Goal: Task Accomplishment & Management: Use online tool/utility

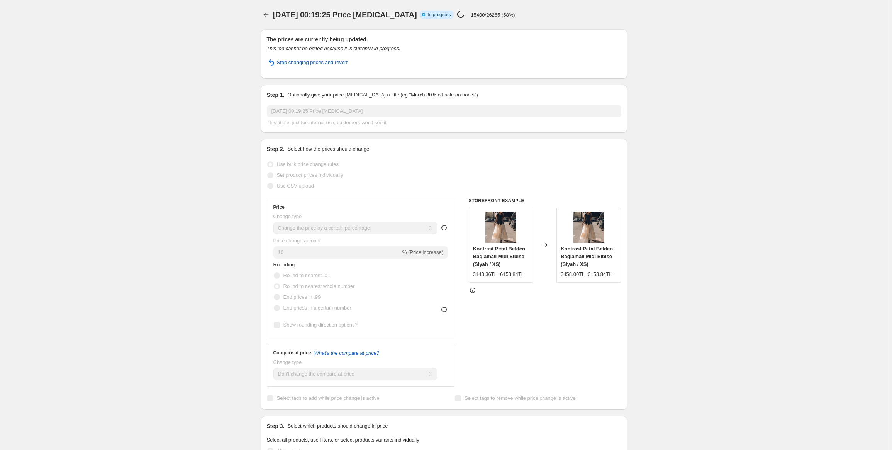
select select "percentage"
select select "no_change"
click at [495, 15] on p "15400/26265 (58%)" at bounding box center [493, 15] width 44 height 6
click at [494, 14] on p "15830/26265 (60%)" at bounding box center [493, 15] width 44 height 6
select select "percentage"
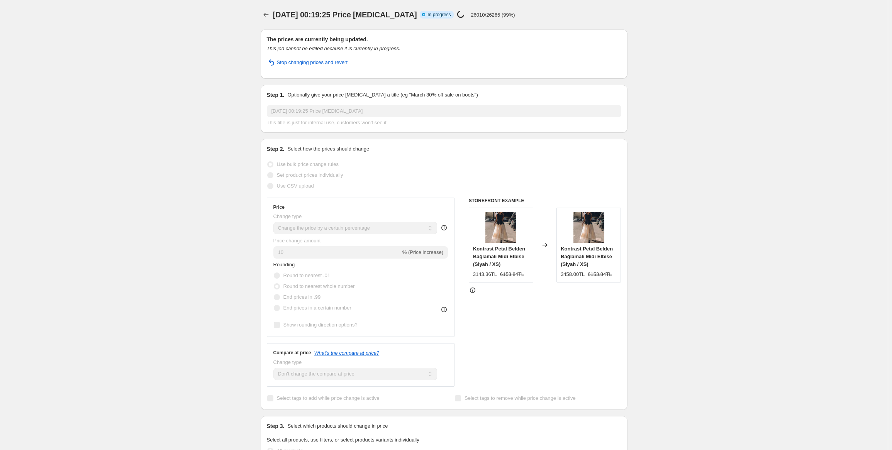
select select "no_change"
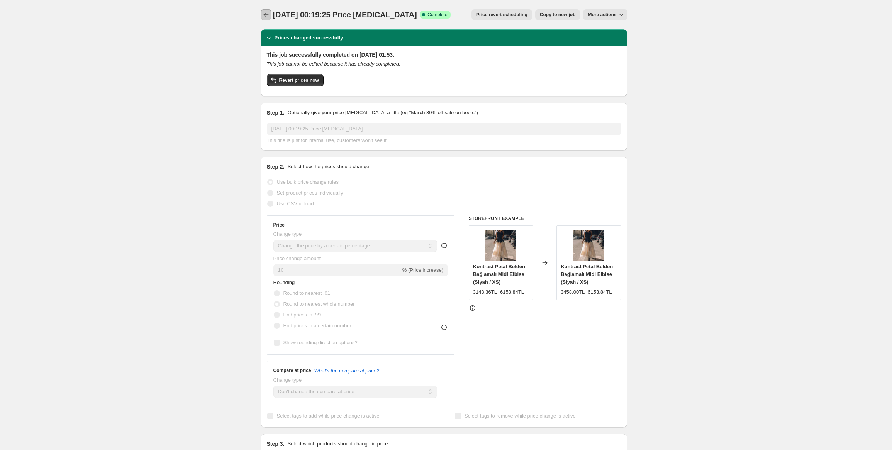
click at [270, 13] on icon "Price change jobs" at bounding box center [266, 15] width 8 height 8
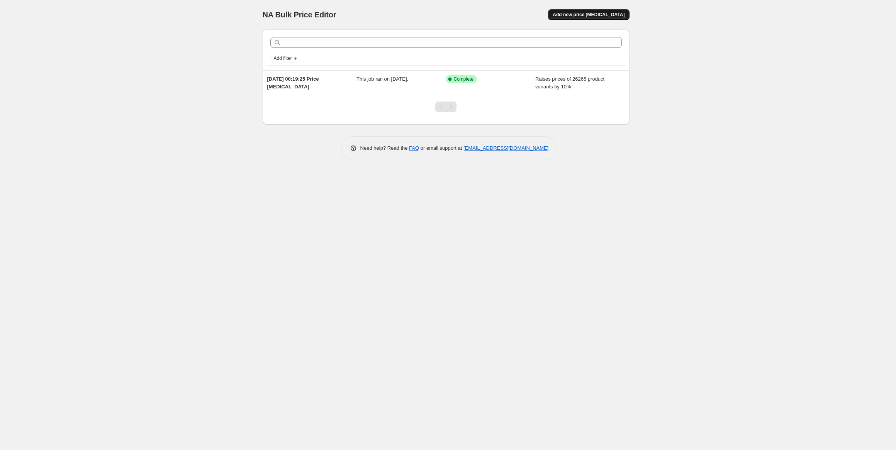
click at [591, 15] on span "Add new price [MEDICAL_DATA]" at bounding box center [589, 15] width 72 height 6
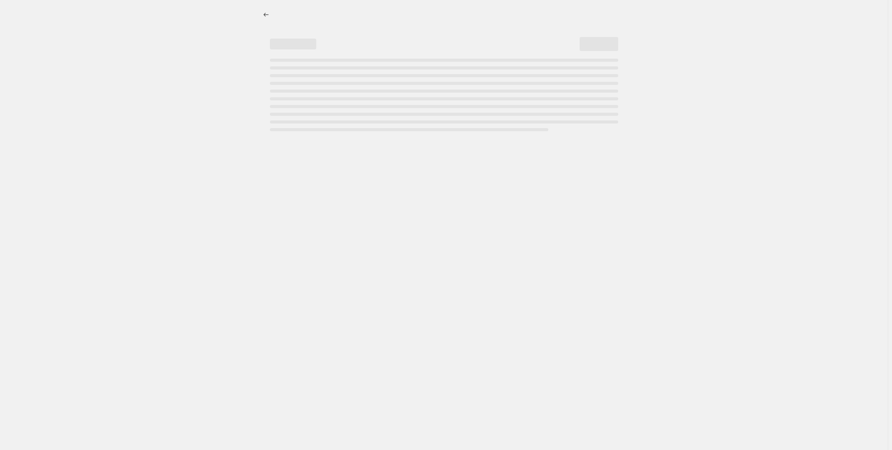
select select "percentage"
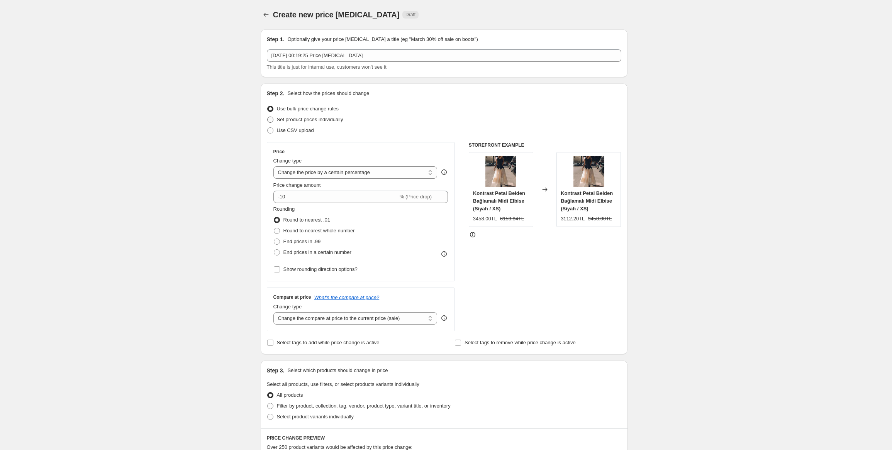
click at [313, 119] on span "Set product prices individually" at bounding box center [310, 120] width 66 height 6
click at [268, 117] on input "Set product prices individually" at bounding box center [267, 117] width 0 height 0
radio input "true"
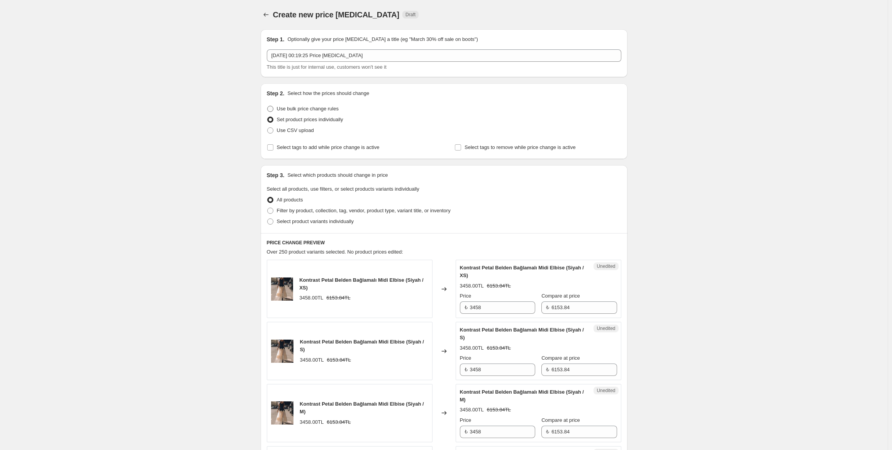
click at [303, 108] on span "Use bulk price change rules" at bounding box center [308, 109] width 62 height 6
click at [268, 106] on input "Use bulk price change rules" at bounding box center [267, 106] width 0 height 0
radio input "true"
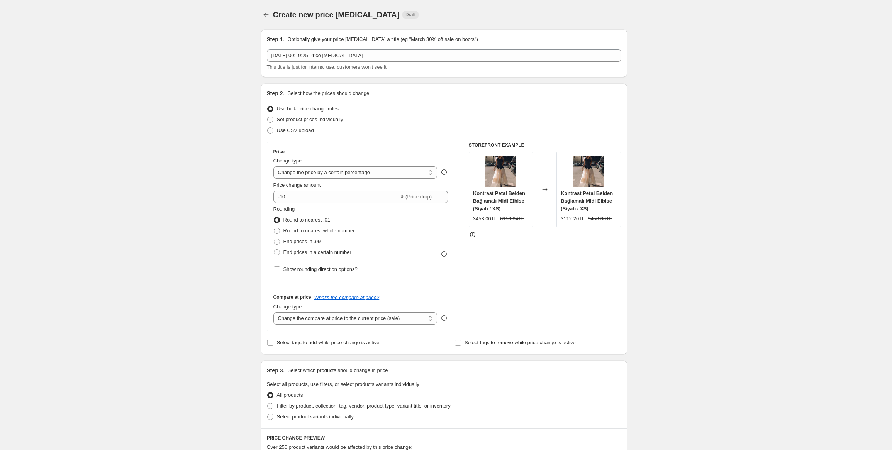
scroll to position [39, 0]
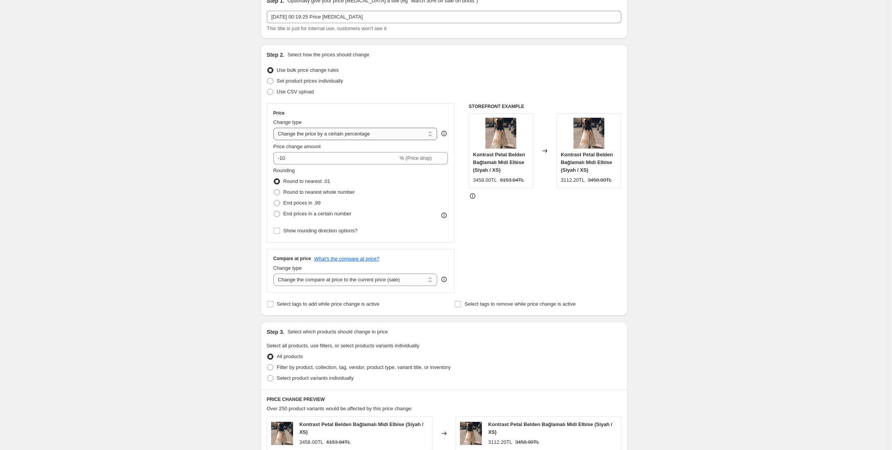
click at [325, 135] on select "Change the price to a certain amount Change the price by a certain amount Chang…" at bounding box center [356, 134] width 164 height 12
select select "no_change"
click at [275, 128] on select "Change the price to a certain amount Change the price by a certain amount Chang…" at bounding box center [356, 134] width 164 height 12
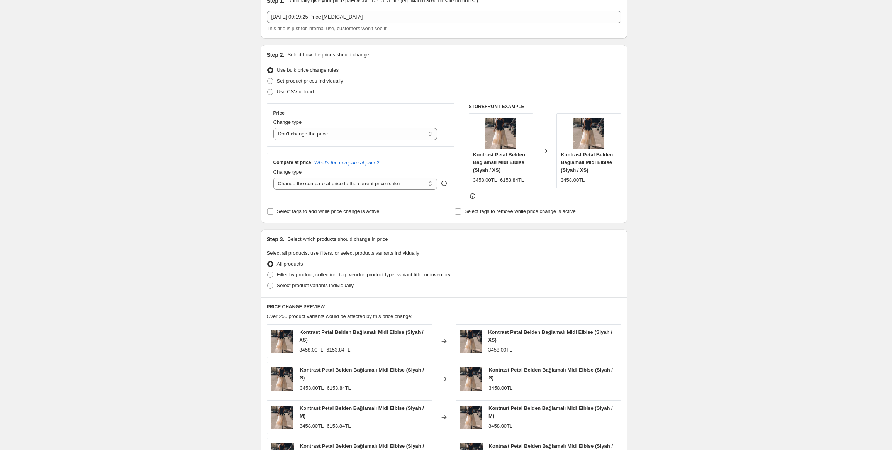
scroll to position [77, 0]
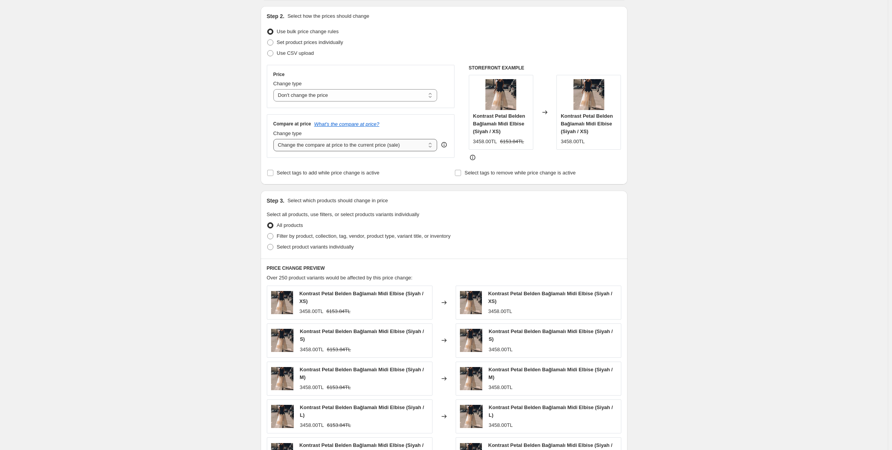
click at [331, 146] on select "Change the compare at price to the current price (sale) Change the compare at p…" at bounding box center [356, 145] width 164 height 12
click at [275, 139] on select "Change the compare at price to the current price (sale) Change the compare at p…" at bounding box center [356, 145] width 164 height 12
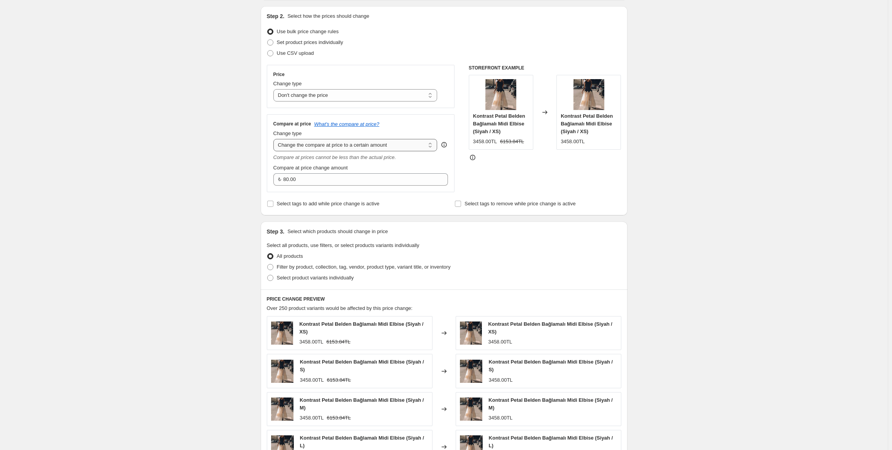
click at [321, 148] on select "Change the compare at price to the current price (sale) Change the compare at p…" at bounding box center [356, 145] width 164 height 12
select select "by"
click at [275, 139] on select "Change the compare at price to the current price (sale) Change the compare at p…" at bounding box center [356, 145] width 164 height 12
type input "-10.00"
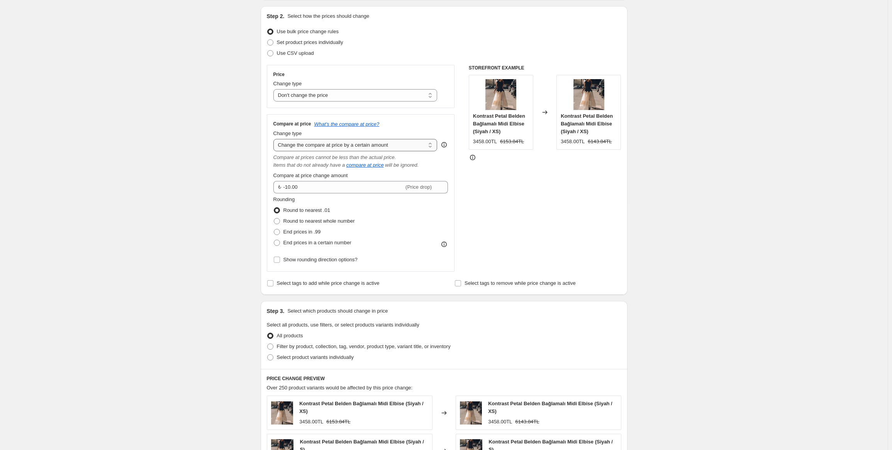
click at [331, 146] on select "Change the compare at price to the current price (sale) Change the compare at p…" at bounding box center [356, 145] width 164 height 12
select select "percentage"
click at [275, 139] on select "Change the compare at price to the current price (sale) Change the compare at p…" at bounding box center [356, 145] width 164 height 12
click at [297, 188] on input "-15" at bounding box center [336, 187] width 125 height 12
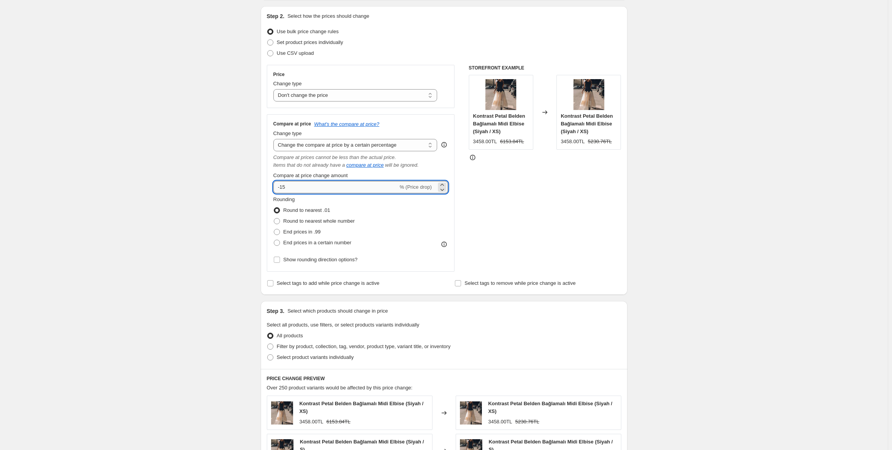
click at [297, 188] on input "-15" at bounding box center [336, 187] width 125 height 12
type input "20"
click at [310, 189] on input "20" at bounding box center [332, 187] width 116 height 12
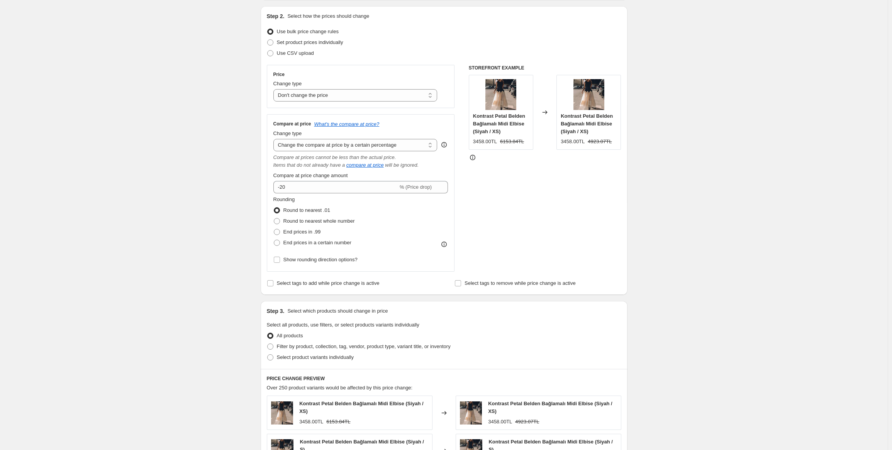
click at [461, 138] on div "Price Change type Change the price to a certain amount Change the price by a ce…" at bounding box center [444, 168] width 355 height 207
click at [293, 192] on input "-20" at bounding box center [336, 187] width 125 height 12
type input "20"
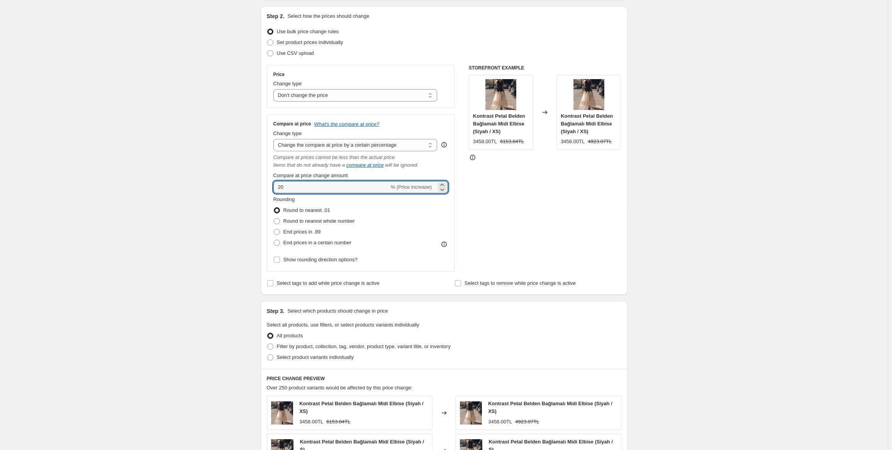
click at [462, 127] on div "Price Change type Change the price to a certain amount Change the price by a ce…" at bounding box center [444, 168] width 355 height 207
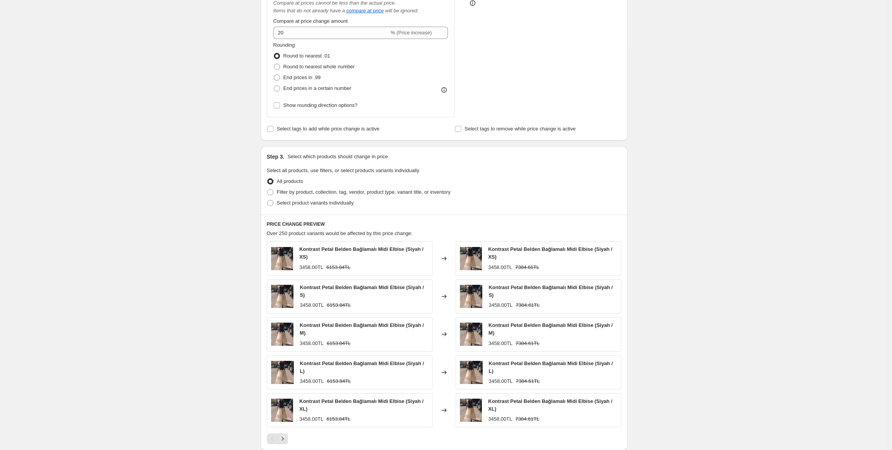
scroll to position [270, 0]
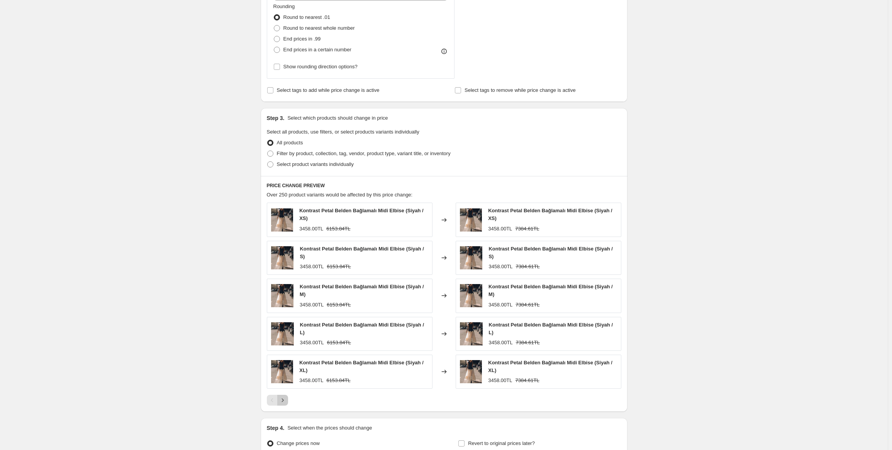
click at [287, 401] on icon "Next" at bounding box center [283, 401] width 8 height 8
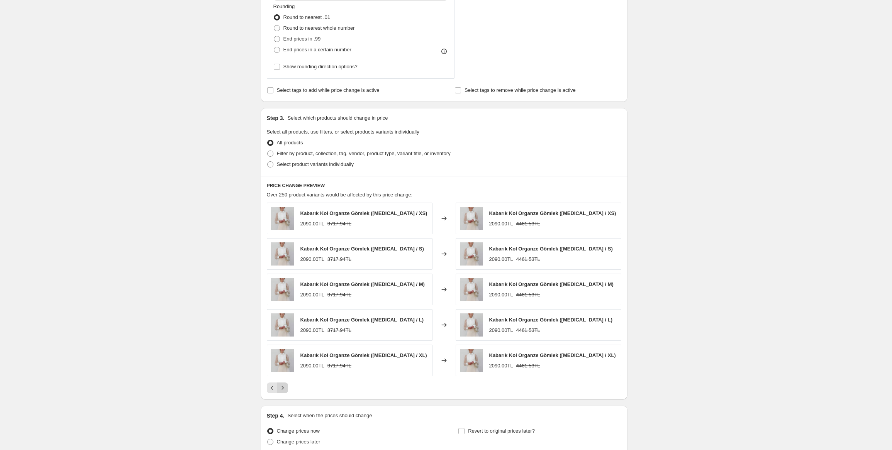
click at [287, 401] on div "Step 1. Optionally give your price [MEDICAL_DATA] a title (eg "March 30% off sa…" at bounding box center [441, 113] width 373 height 720
click at [285, 390] on icon "Next" at bounding box center [283, 388] width 8 height 8
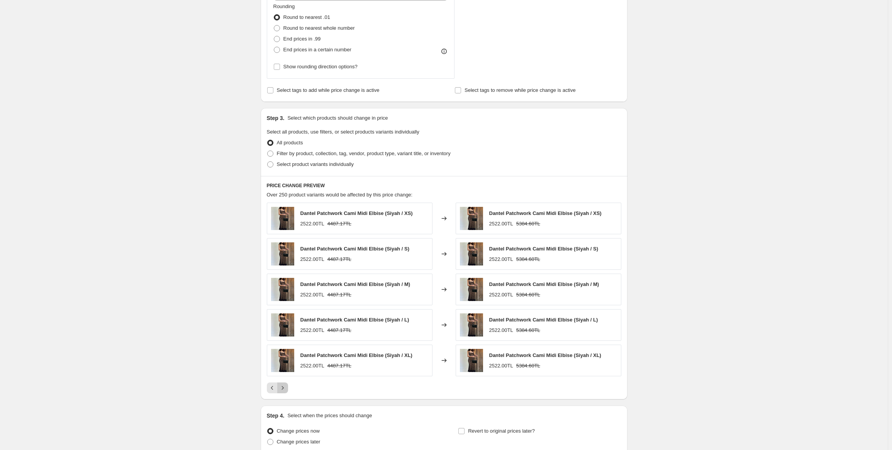
click at [285, 390] on icon "Next" at bounding box center [283, 388] width 8 height 8
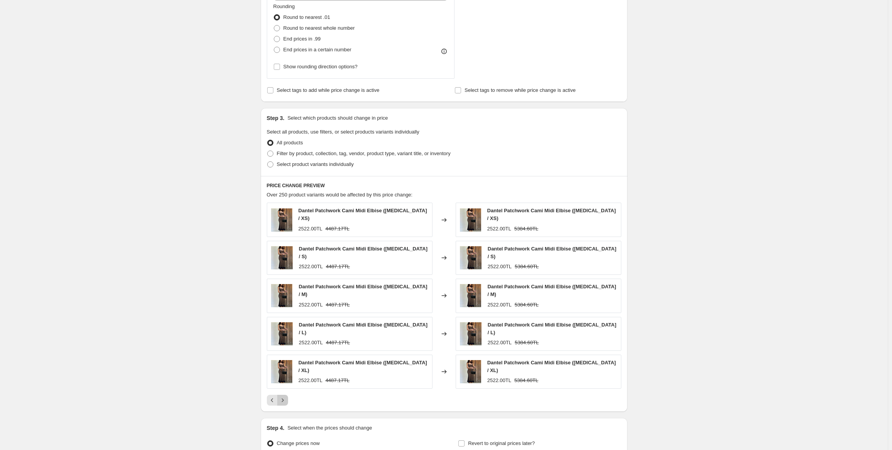
click at [285, 397] on icon "Next" at bounding box center [283, 401] width 8 height 8
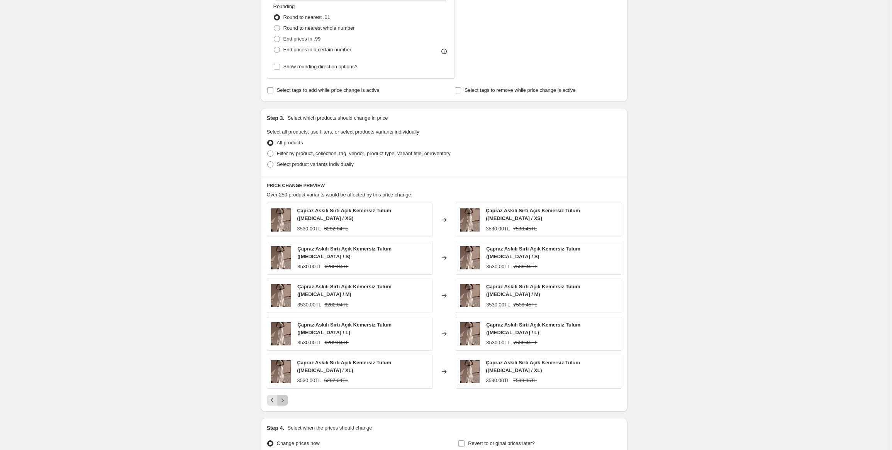
click at [285, 397] on icon "Next" at bounding box center [283, 401] width 8 height 8
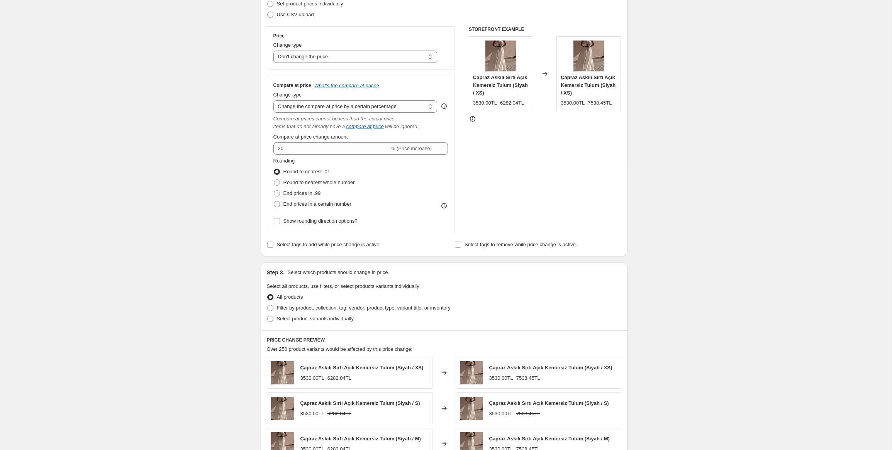
scroll to position [0, 0]
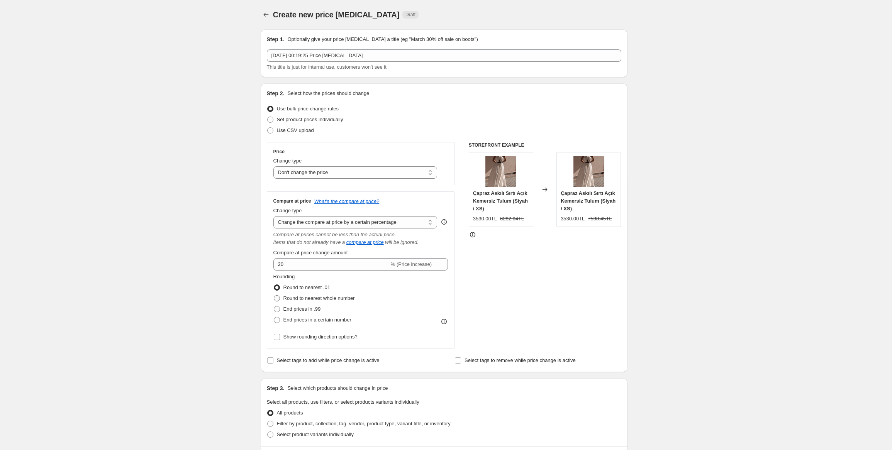
click at [316, 299] on span "Round to nearest whole number" at bounding box center [319, 299] width 71 height 6
click at [274, 296] on input "Round to nearest whole number" at bounding box center [274, 296] width 0 height 0
radio input "true"
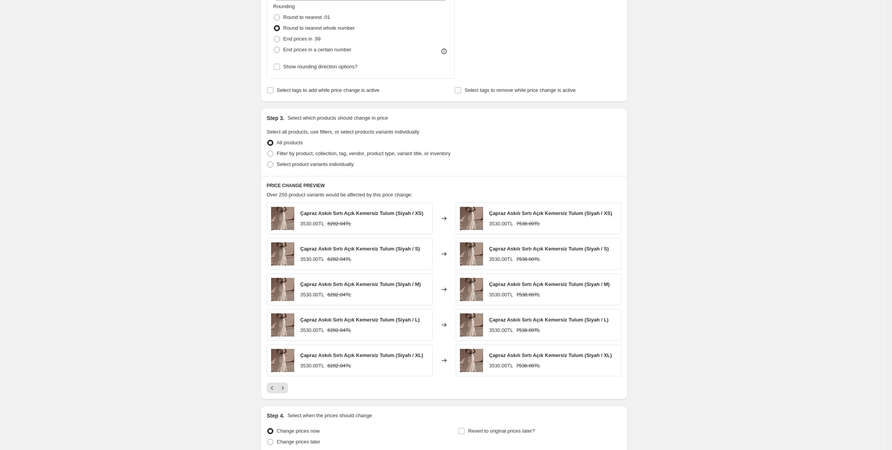
scroll to position [340, 0]
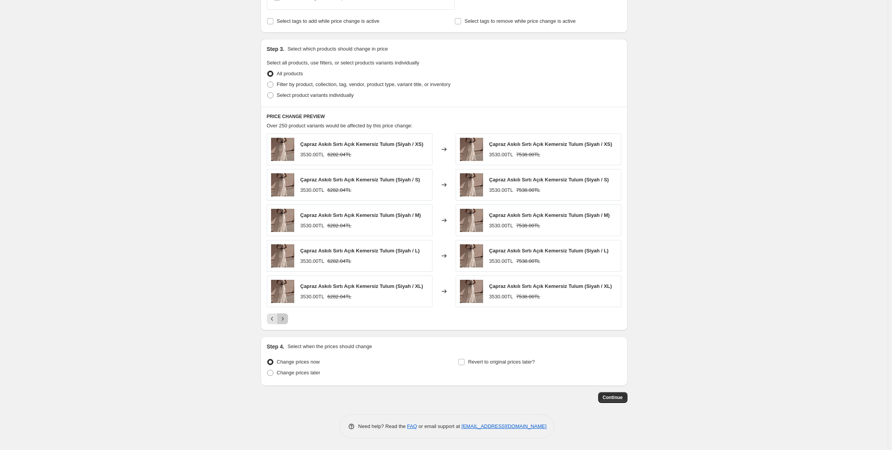
click at [287, 318] on icon "Next" at bounding box center [283, 319] width 8 height 8
click at [287, 322] on icon "Next" at bounding box center [283, 319] width 8 height 8
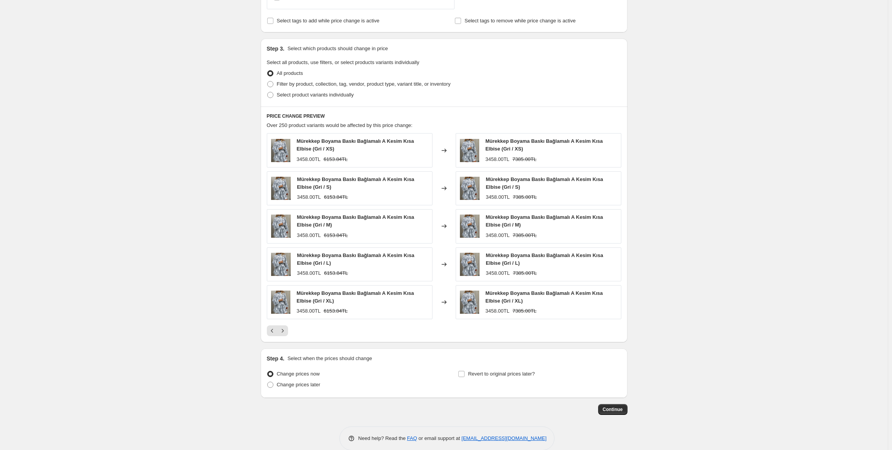
click at [288, 323] on div "Mürekkep Boyama Baskı Bağlamalı A Kesim Kısa Elbise (Gri / XS) 3458.00TL 6153.8…" at bounding box center [444, 234] width 355 height 203
click at [287, 332] on icon "Next" at bounding box center [283, 331] width 8 height 8
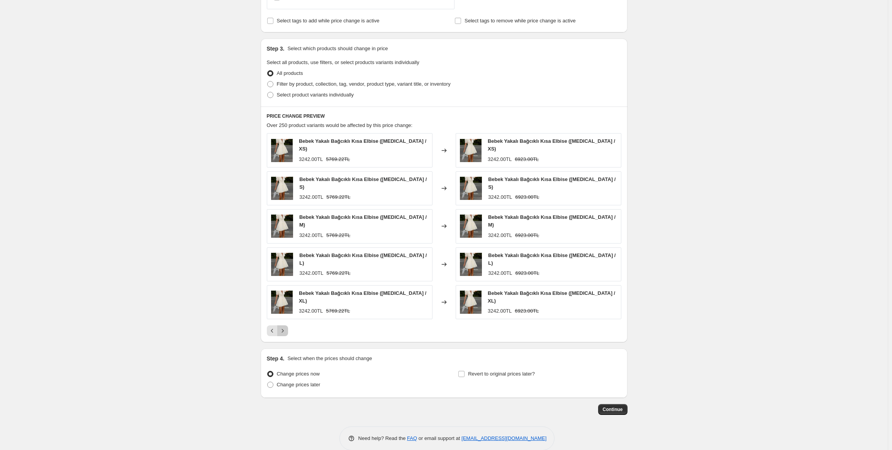
click at [287, 327] on icon "Next" at bounding box center [283, 331] width 8 height 8
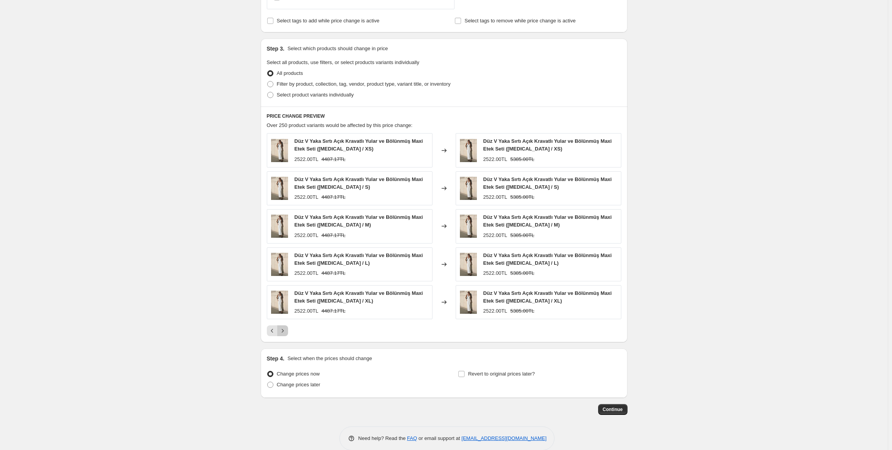
click at [287, 330] on icon "Next" at bounding box center [283, 331] width 8 height 8
click at [287, 328] on icon "Next" at bounding box center [283, 331] width 8 height 8
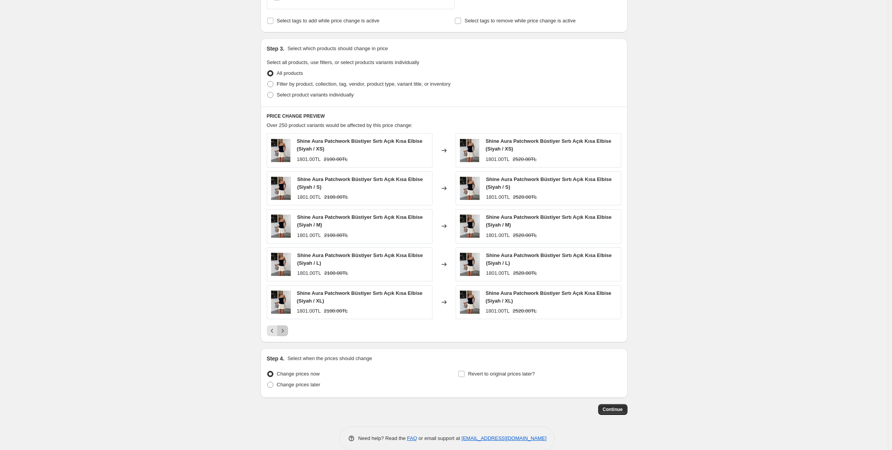
click at [287, 328] on icon "Next" at bounding box center [283, 331] width 8 height 8
click at [287, 329] on icon "Next" at bounding box center [283, 331] width 8 height 8
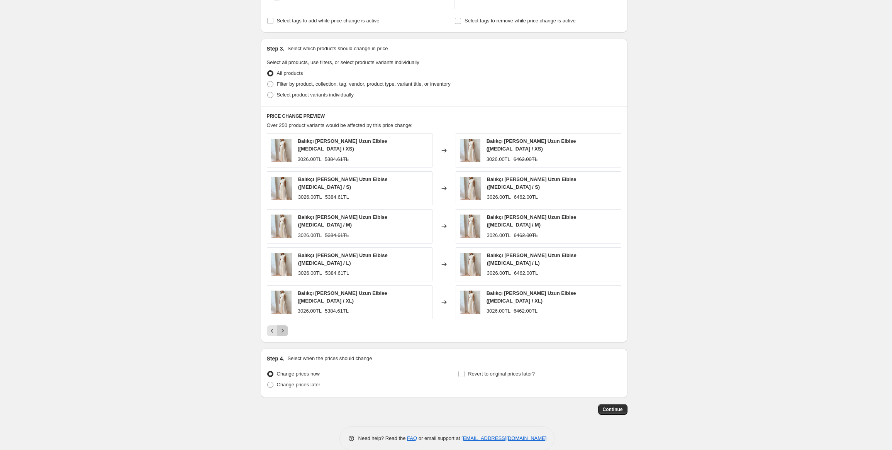
click at [287, 327] on icon "Next" at bounding box center [283, 331] width 8 height 8
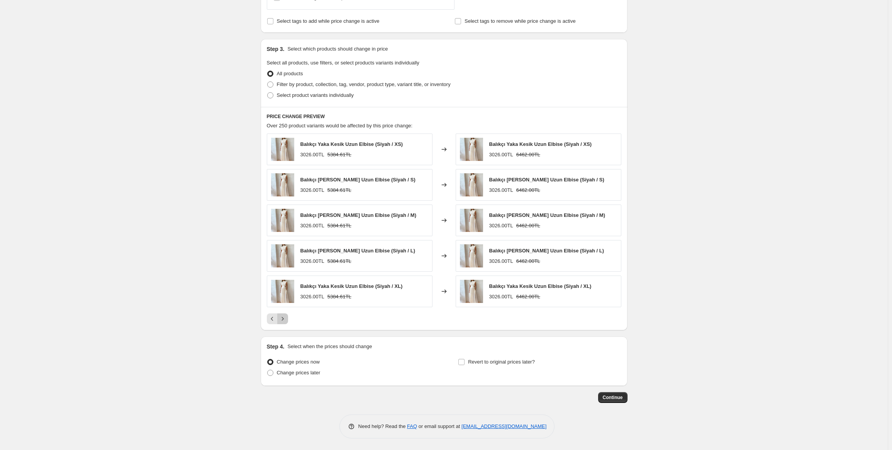
click at [287, 322] on icon "Next" at bounding box center [283, 319] width 8 height 8
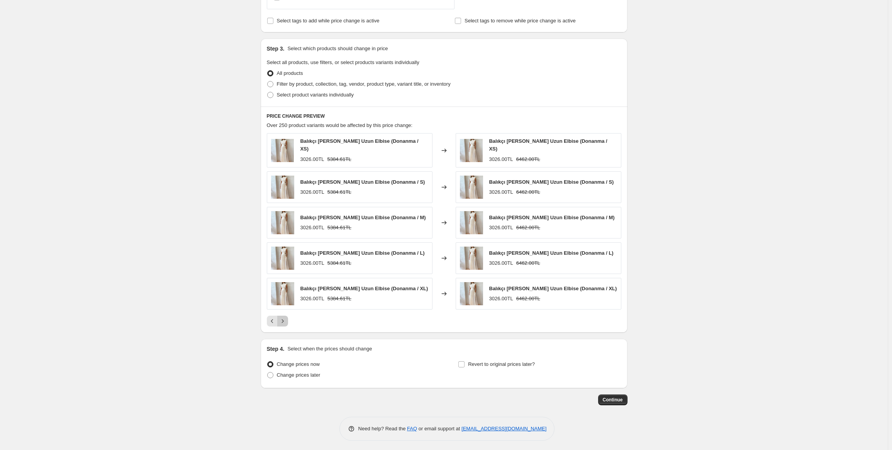
click at [287, 322] on icon "Next" at bounding box center [283, 322] width 8 height 8
click at [287, 322] on icon "Next" at bounding box center [283, 324] width 8 height 8
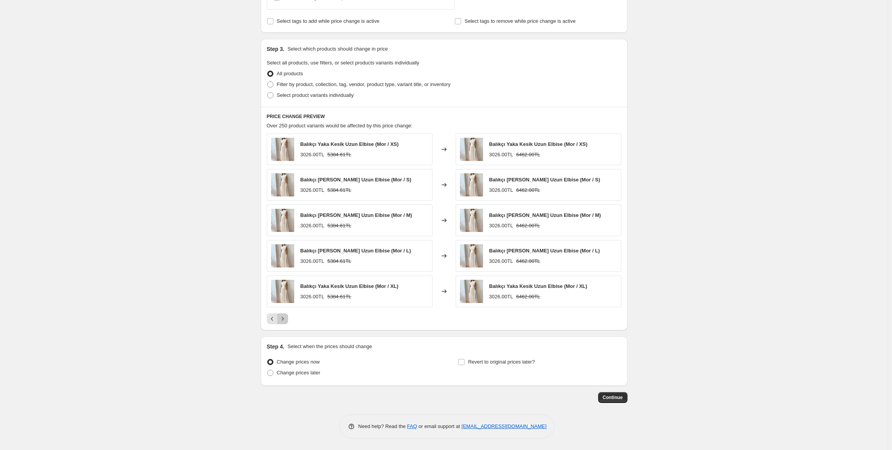
click at [287, 322] on icon "Next" at bounding box center [283, 319] width 8 height 8
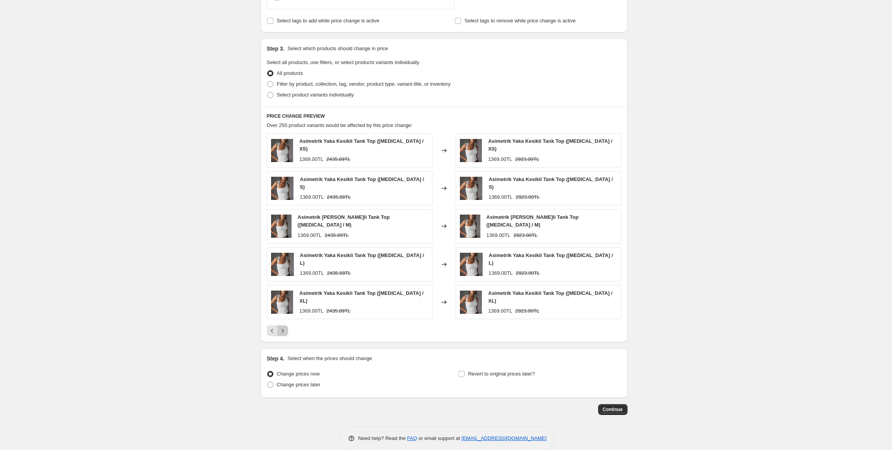
click at [287, 327] on icon "Next" at bounding box center [283, 331] width 8 height 8
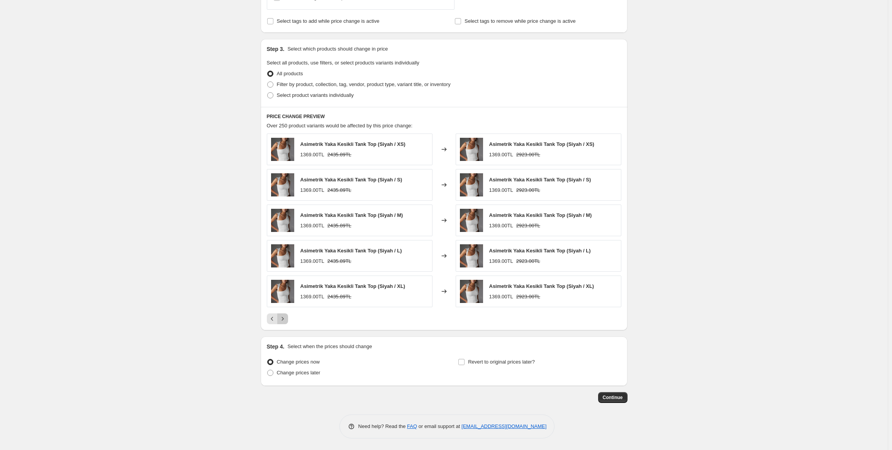
click at [287, 322] on icon "Next" at bounding box center [283, 319] width 8 height 8
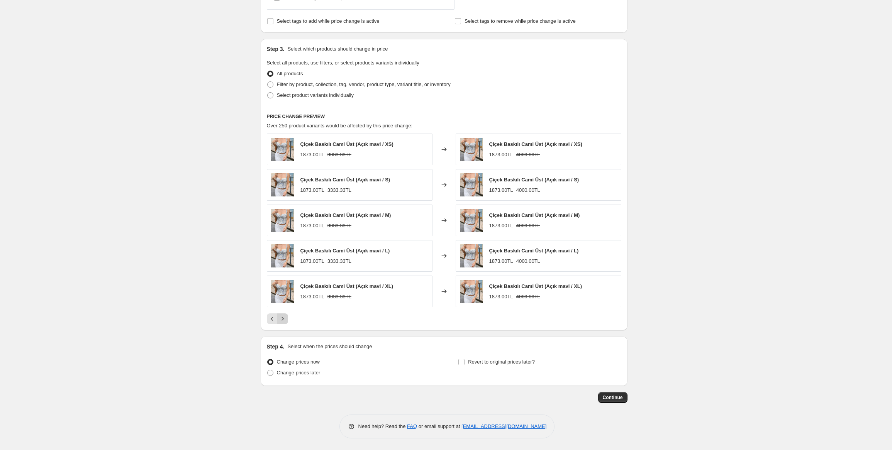
click at [287, 322] on icon "Next" at bounding box center [283, 319] width 8 height 8
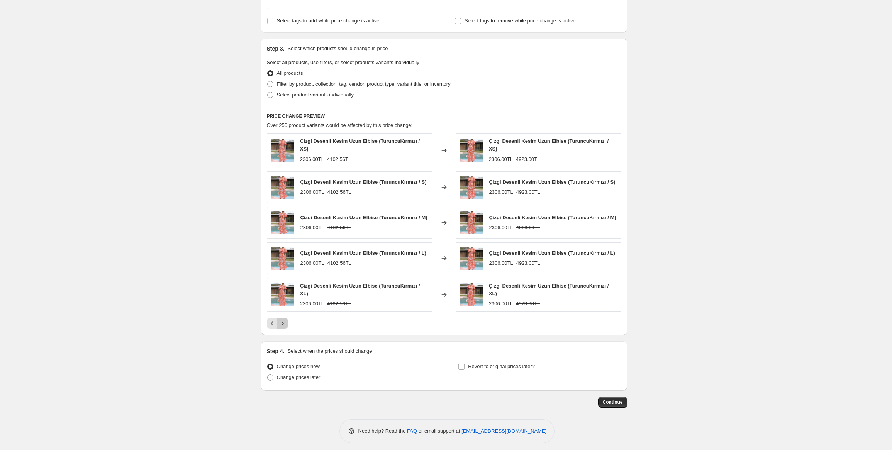
click at [287, 322] on icon "Next" at bounding box center [283, 324] width 8 height 8
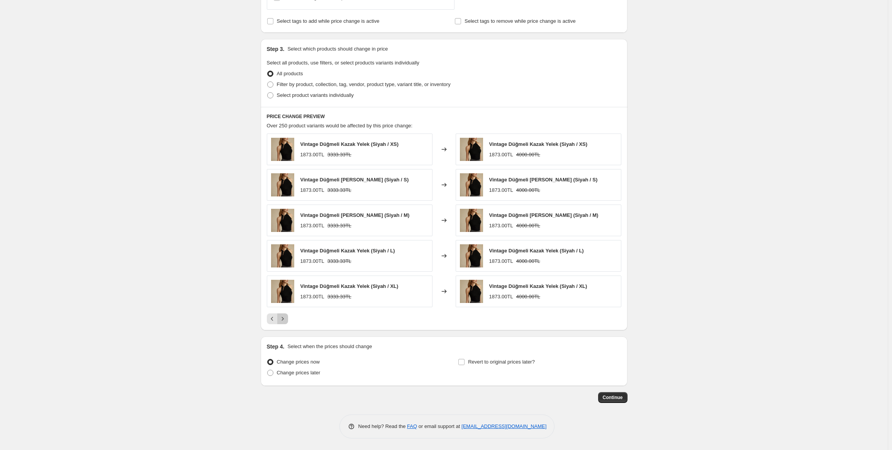
click at [287, 322] on icon "Next" at bounding box center [283, 319] width 8 height 8
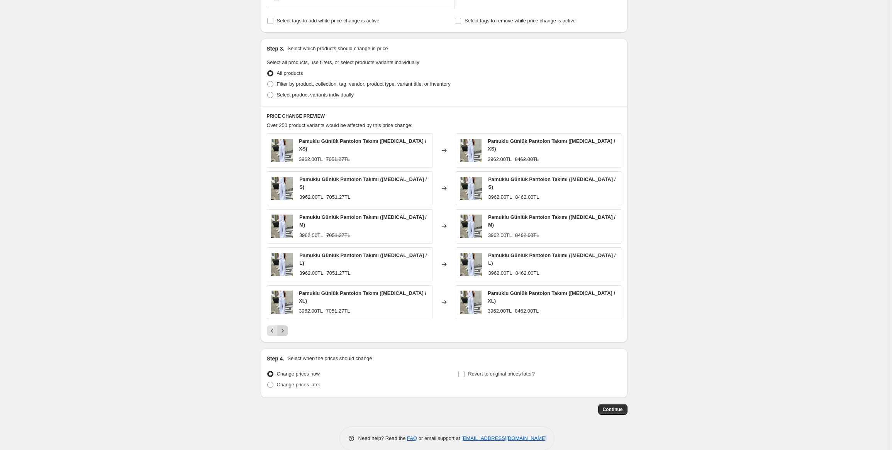
click at [287, 327] on icon "Next" at bounding box center [283, 331] width 8 height 8
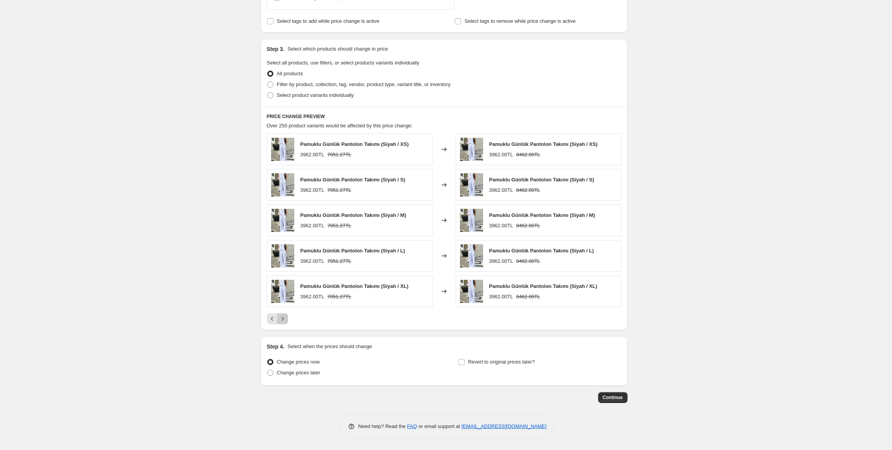
click at [287, 322] on icon "Next" at bounding box center [283, 319] width 8 height 8
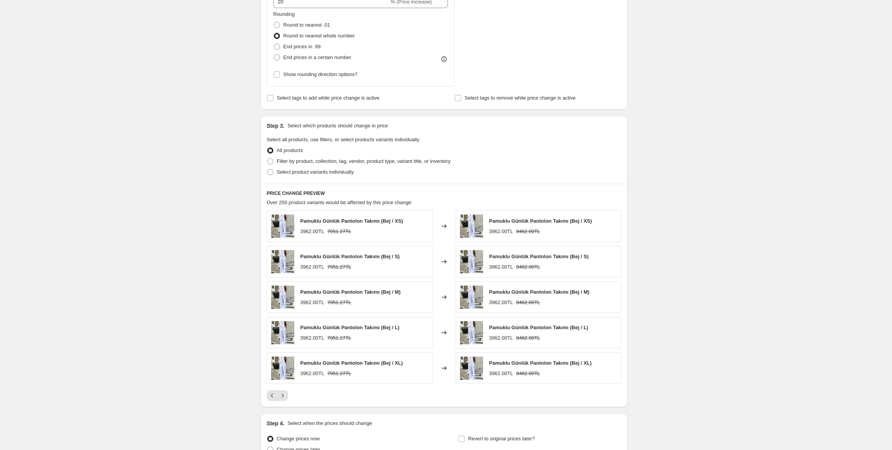
scroll to position [301, 0]
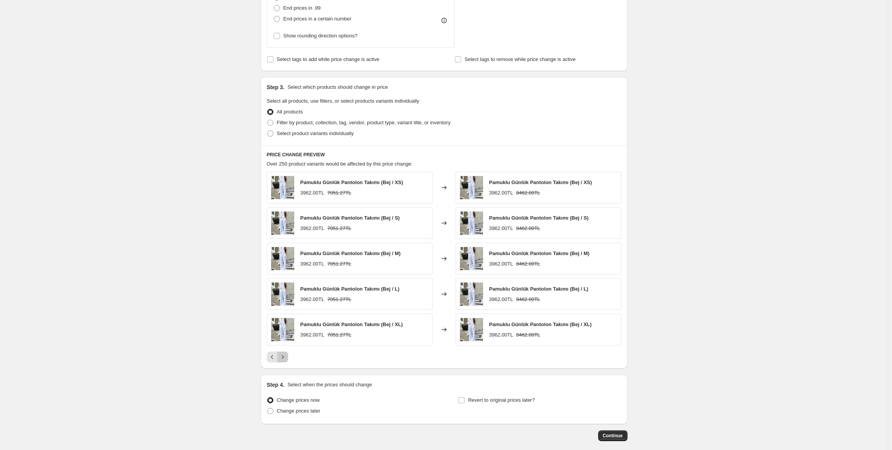
click at [285, 360] on icon "Next" at bounding box center [283, 357] width 8 height 8
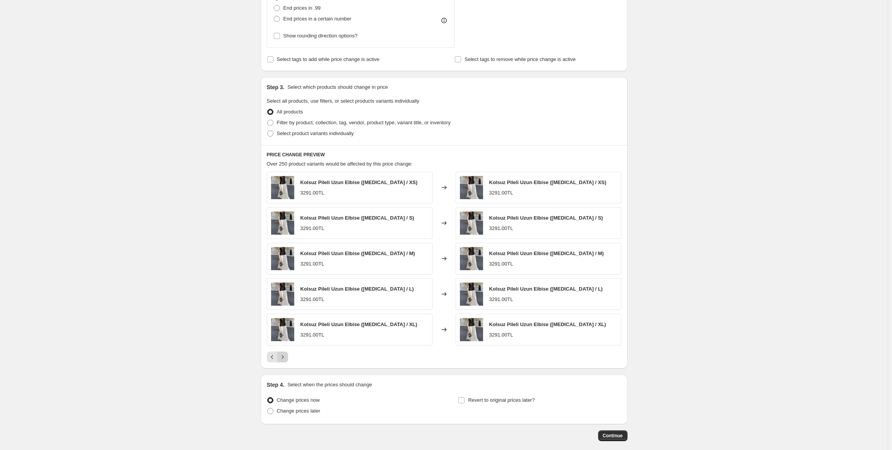
click at [287, 358] on icon "Next" at bounding box center [283, 357] width 8 height 8
drag, startPoint x: 386, startPoint y: 216, endPoint x: 302, endPoint y: 220, distance: 83.2
click at [302, 220] on div "Kolsuz Pileli Uzun Elbise (Siyah / S) 6582.00TL" at bounding box center [350, 223] width 166 height 32
copy span "Kolsuz Pileli Uzun Elbise (Siyah / S)"
click at [283, 360] on icon "Next" at bounding box center [283, 357] width 8 height 8
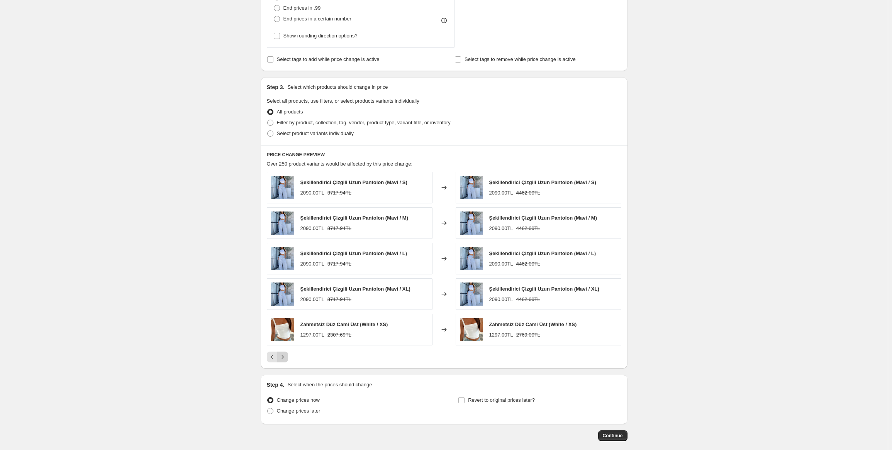
click at [283, 360] on icon "Next" at bounding box center [283, 357] width 8 height 8
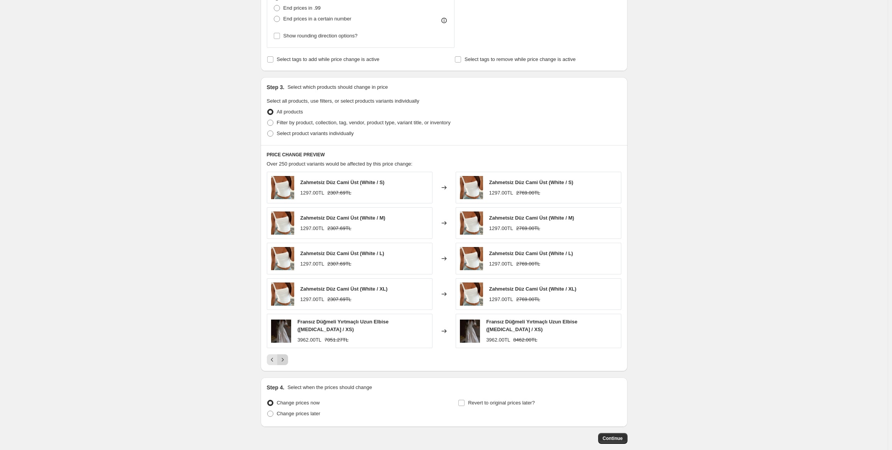
click at [283, 360] on icon "Next" at bounding box center [283, 360] width 8 height 8
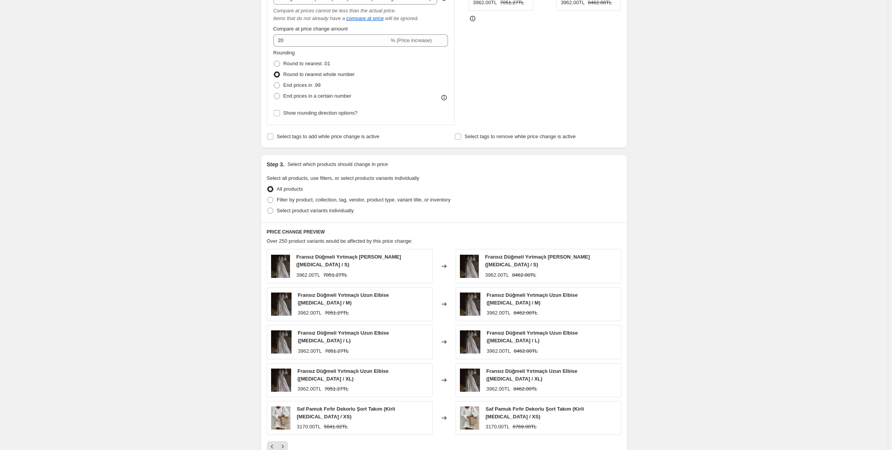
scroll to position [340, 0]
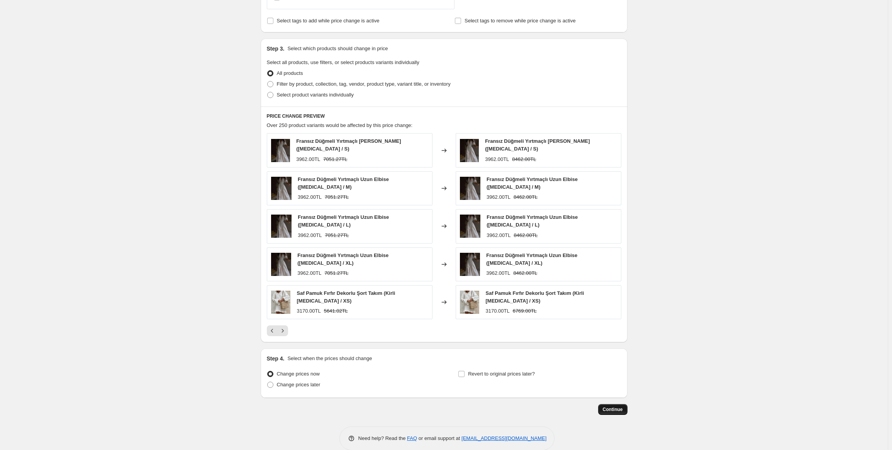
click at [618, 407] on span "Continue" at bounding box center [613, 410] width 20 height 6
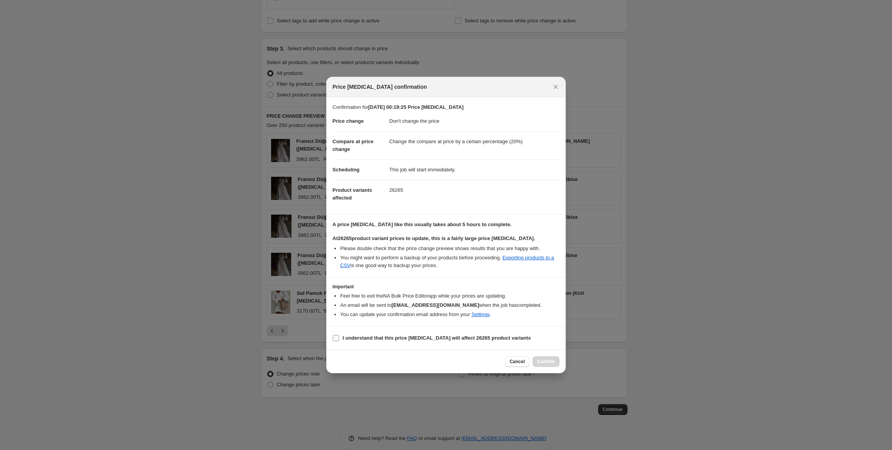
click at [376, 338] on b "I understand that this price [MEDICAL_DATA] will affect 26265 product variants" at bounding box center [437, 338] width 189 height 6
click at [339, 338] on input "I understand that this price [MEDICAL_DATA] will affect 26265 product variants" at bounding box center [336, 338] width 6 height 6
checkbox input "true"
click at [546, 363] on span "Confirm" at bounding box center [546, 362] width 18 height 6
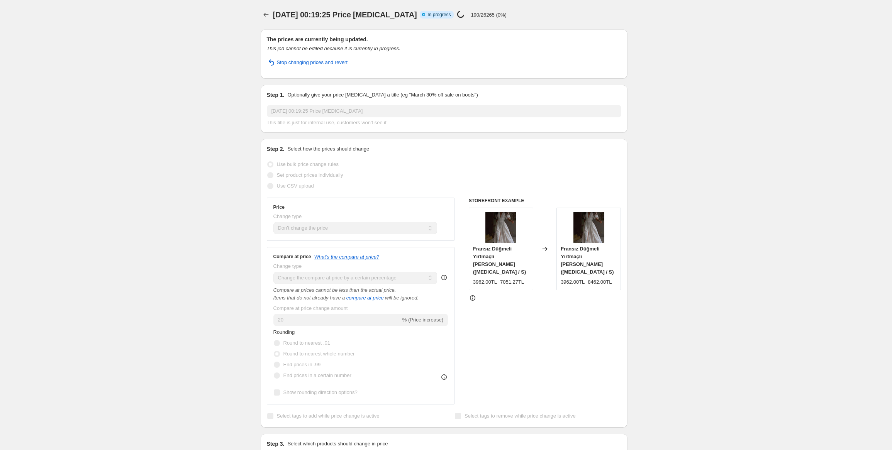
click at [490, 17] on p "190/26265 (0%)" at bounding box center [489, 15] width 36 height 6
click at [493, 15] on p "3260/26265 (12%)" at bounding box center [491, 15] width 41 height 6
click at [494, 15] on p "4030/26265 (15%)" at bounding box center [491, 15] width 41 height 6
click at [485, 15] on p "4030/26265 (15%)" at bounding box center [491, 15] width 41 height 6
click at [494, 16] on p "11430/26265 (43%)" at bounding box center [493, 15] width 44 height 6
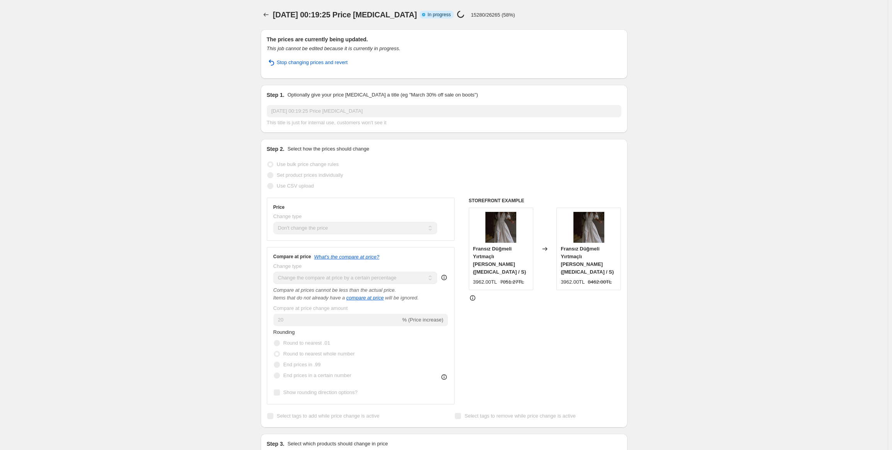
click at [489, 16] on p "15280/26265 (58%)" at bounding box center [493, 15] width 44 height 6
click at [490, 12] on p "15690/26265 (59%)" at bounding box center [493, 15] width 44 height 6
click at [493, 15] on p "19180/26265 (73%)" at bounding box center [493, 15] width 44 height 6
click at [494, 16] on p "19180/26265 (73%)" at bounding box center [493, 15] width 44 height 6
click at [494, 13] on p "19180/26265 (73%)" at bounding box center [493, 15] width 44 height 6
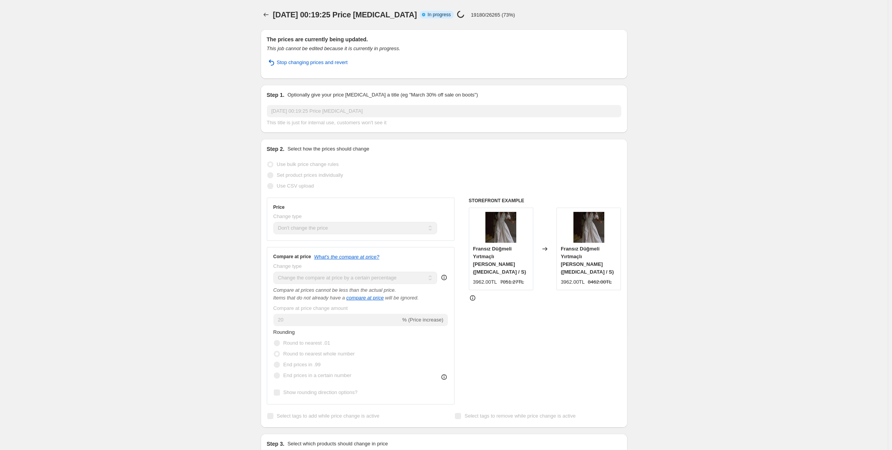
click at [475, 14] on p "19180/26265 (73%)" at bounding box center [493, 15] width 44 height 6
click at [491, 14] on p "19180/26265 (73%)" at bounding box center [493, 15] width 44 height 6
click at [542, 17] on div "[DATE] 00:19:25 Price [MEDICAL_DATA] Info Partially complete In progress Price …" at bounding box center [421, 14] width 296 height 11
